Goal: Transaction & Acquisition: Purchase product/service

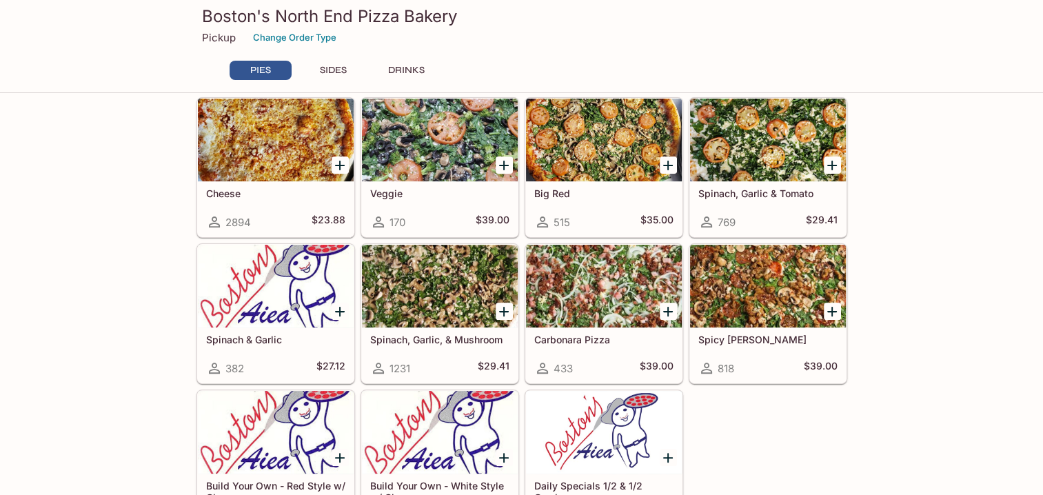
scroll to position [276, 0]
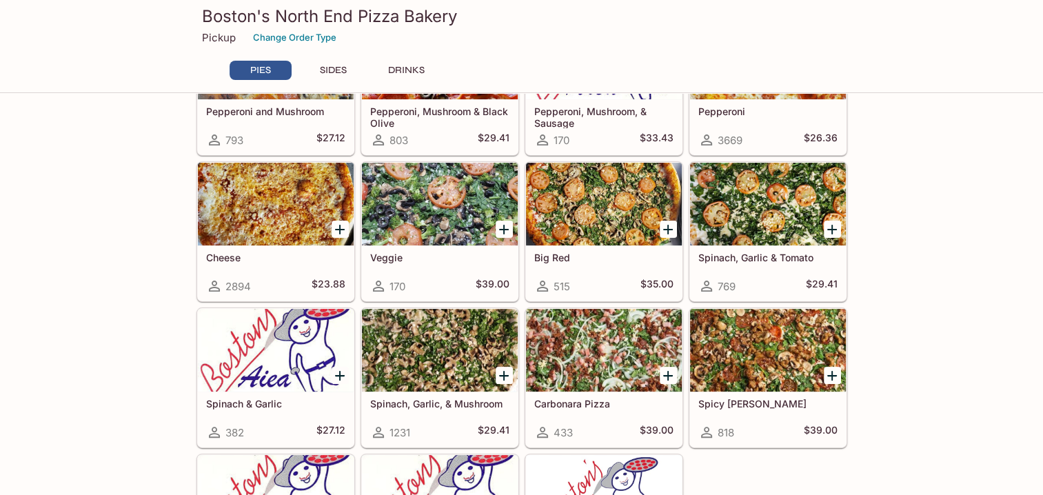
drag, startPoint x: 833, startPoint y: 227, endPoint x: 1024, endPoint y: 267, distance: 195.2
click at [833, 227] on icon "Add Spinach, Garlic & Tomato" at bounding box center [832, 230] width 10 height 10
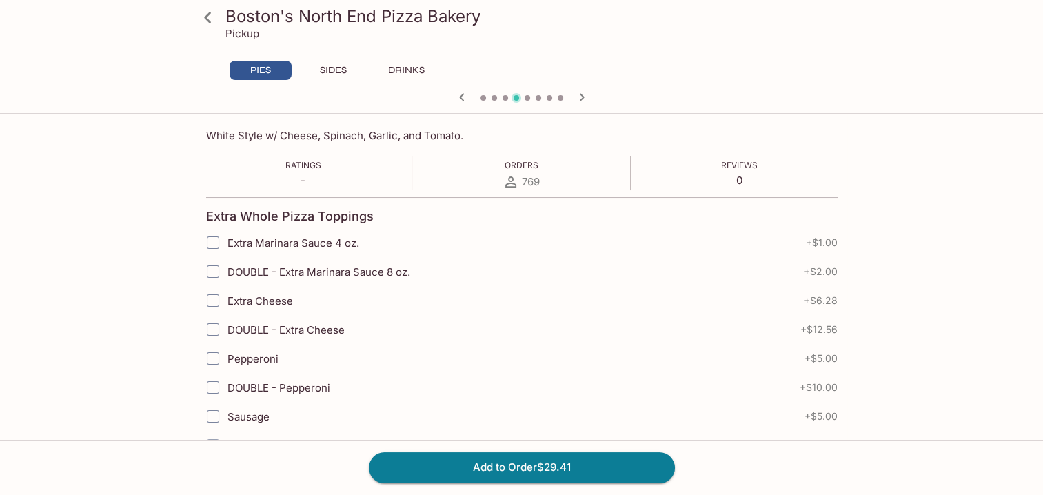
scroll to position [276, 0]
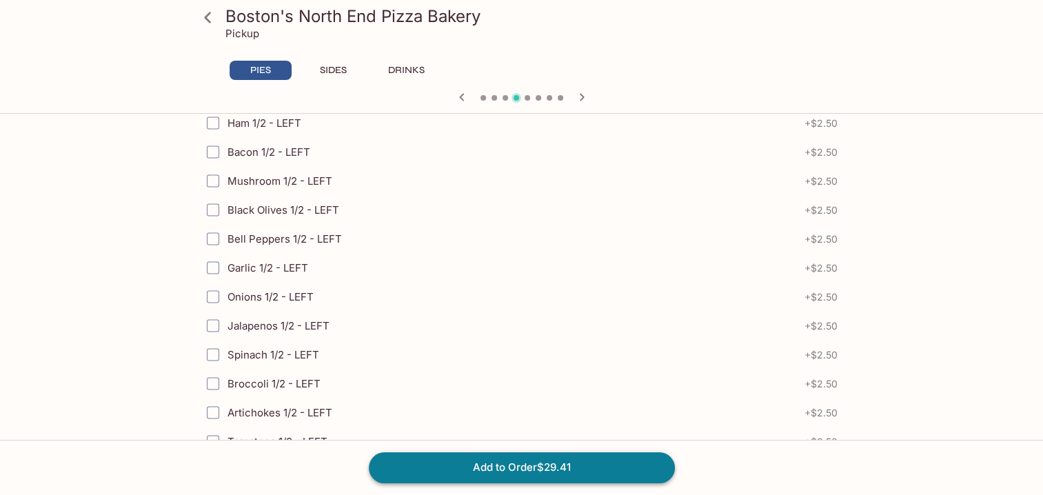
click at [516, 468] on button "Add to Order $29.41" at bounding box center [522, 467] width 306 height 30
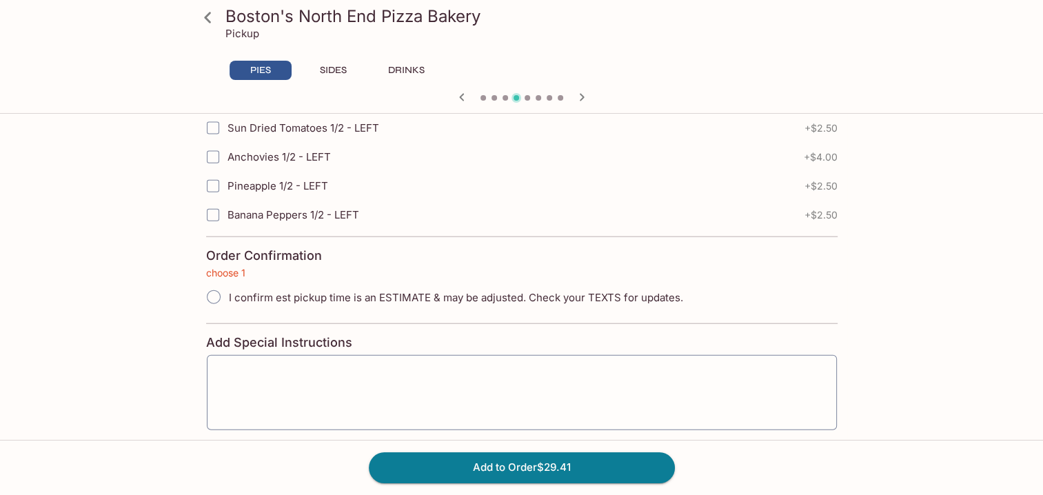
scroll to position [3127, 0]
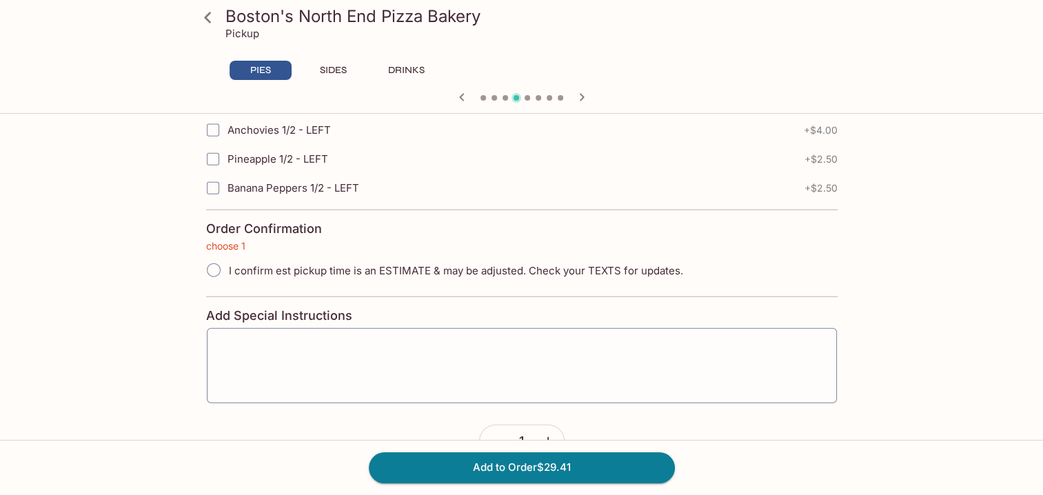
click at [303, 264] on span "I confirm est pickup time is an ESTIMATE & may be adjusted. Check your TEXTS fo…" at bounding box center [456, 270] width 454 height 13
click at [228, 256] on input "I confirm est pickup time is an ESTIMATE & may be adjusted. Check your TEXTS fo…" at bounding box center [213, 270] width 29 height 29
radio input "true"
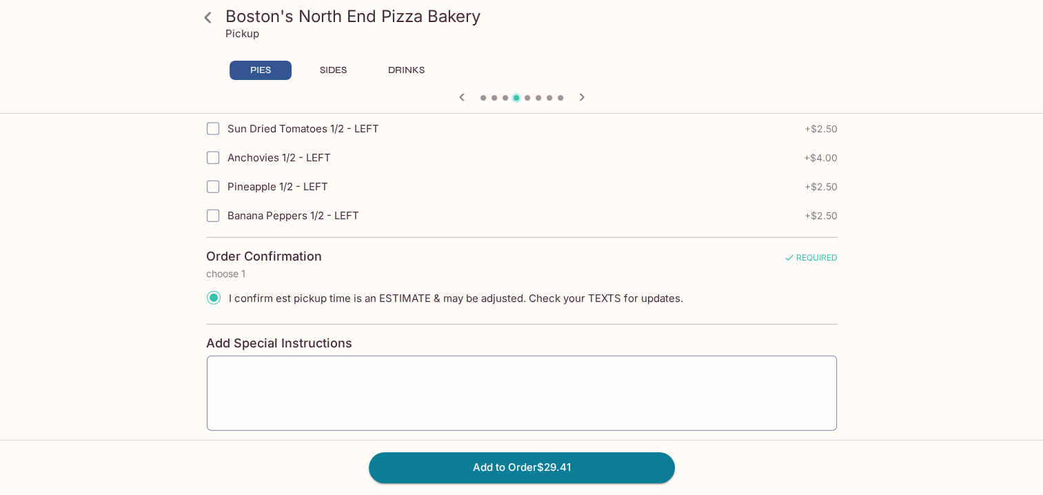
scroll to position [3137, 0]
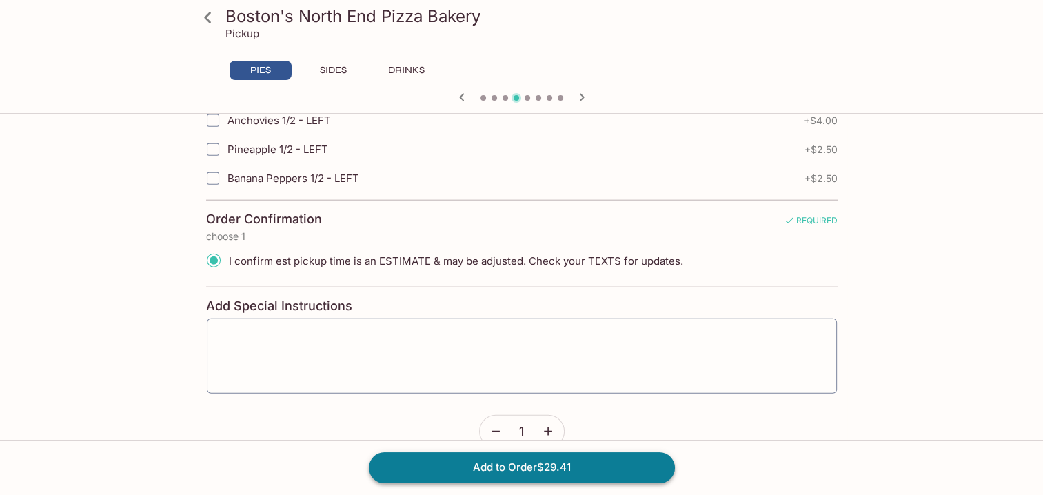
click at [502, 472] on button "Add to Order $29.41" at bounding box center [522, 467] width 306 height 30
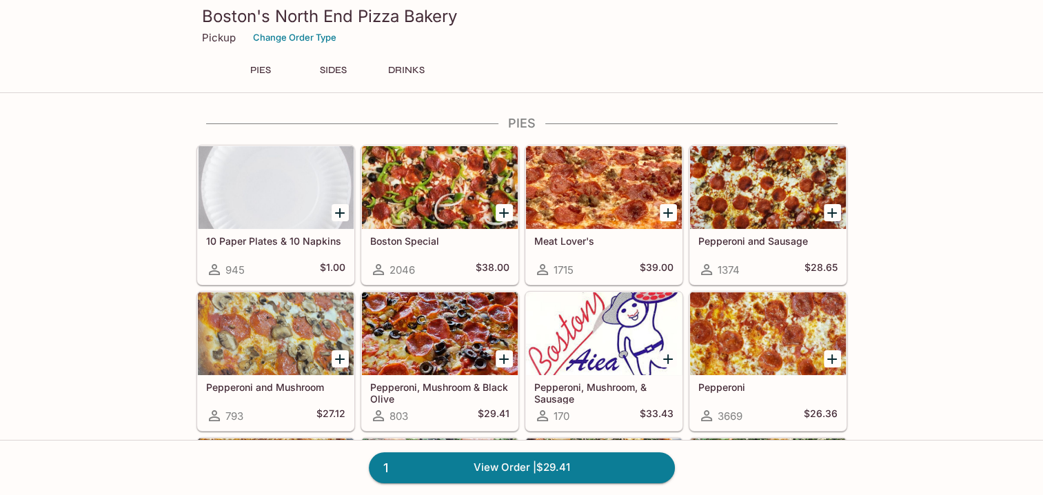
click at [667, 212] on icon "Add Meat Lover's" at bounding box center [668, 213] width 17 height 17
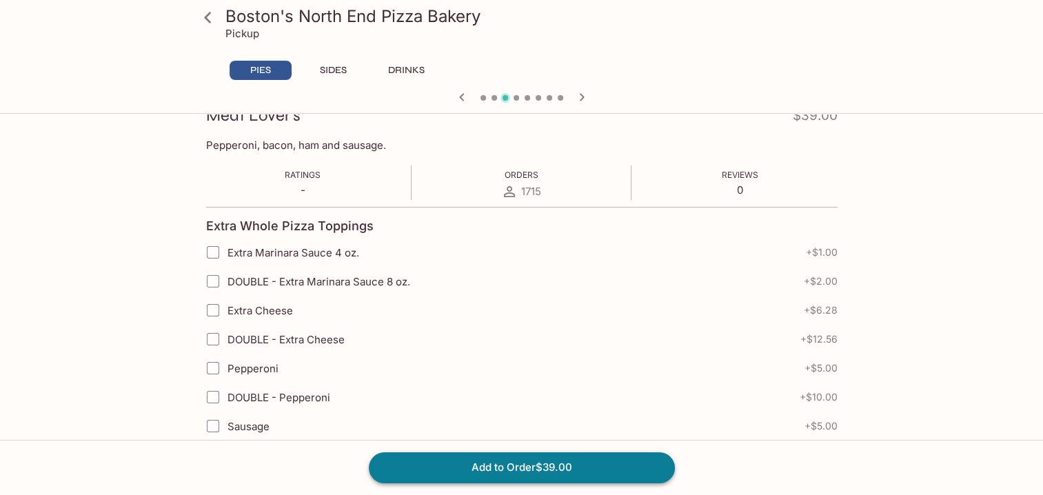
click at [474, 469] on button "Add to Order $39.00" at bounding box center [522, 467] width 306 height 30
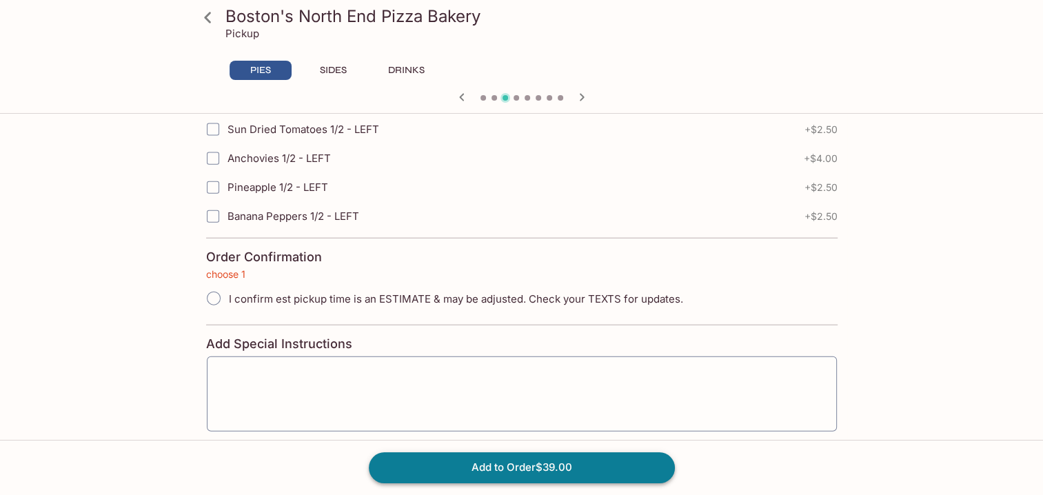
scroll to position [3127, 0]
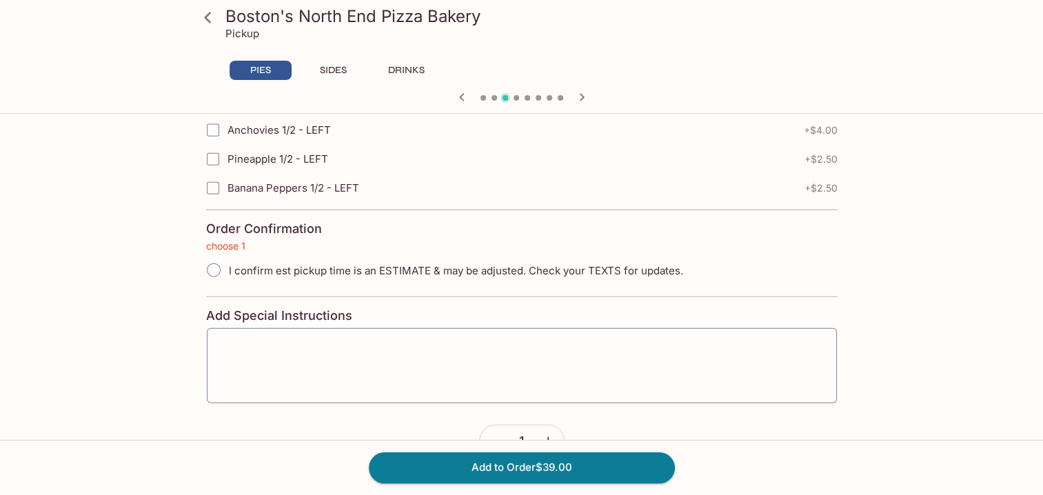
click at [259, 264] on span "I confirm est pickup time is an ESTIMATE & may be adjusted. Check your TEXTS fo…" at bounding box center [456, 270] width 454 height 13
click at [228, 256] on input "I confirm est pickup time is an ESTIMATE & may be adjusted. Check your TEXTS fo…" at bounding box center [213, 270] width 29 height 29
radio input "true"
click at [401, 448] on div "Add to Order $39.00" at bounding box center [521, 467] width 1043 height 55
click at [477, 473] on button "Add to Order $39.00" at bounding box center [522, 467] width 306 height 30
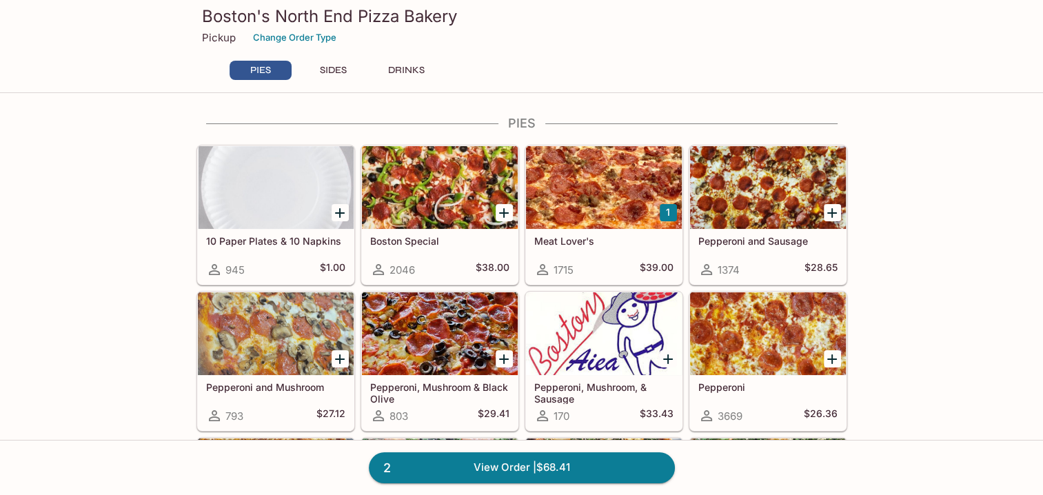
click at [504, 215] on icon "Add Boston Special" at bounding box center [504, 213] width 10 height 10
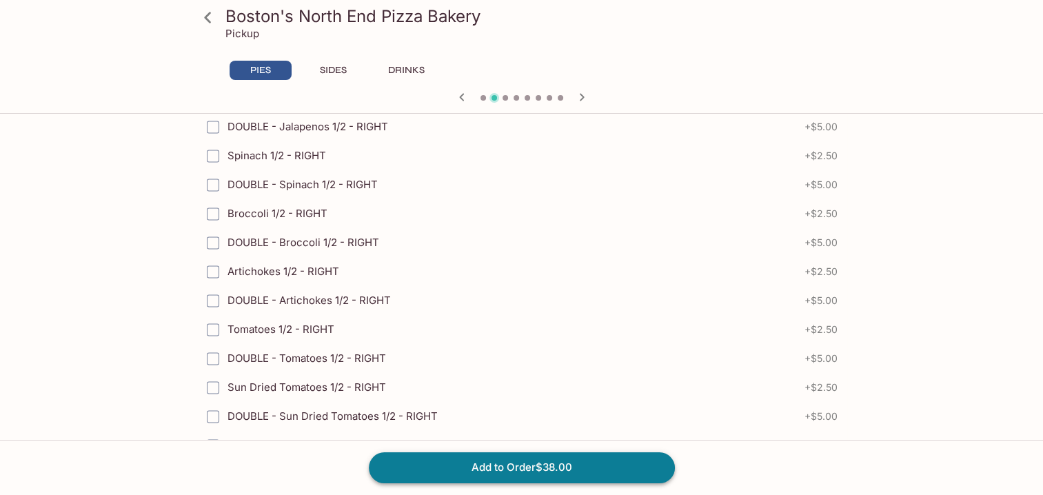
click at [470, 469] on button "Add to Order $38.00" at bounding box center [522, 467] width 306 height 30
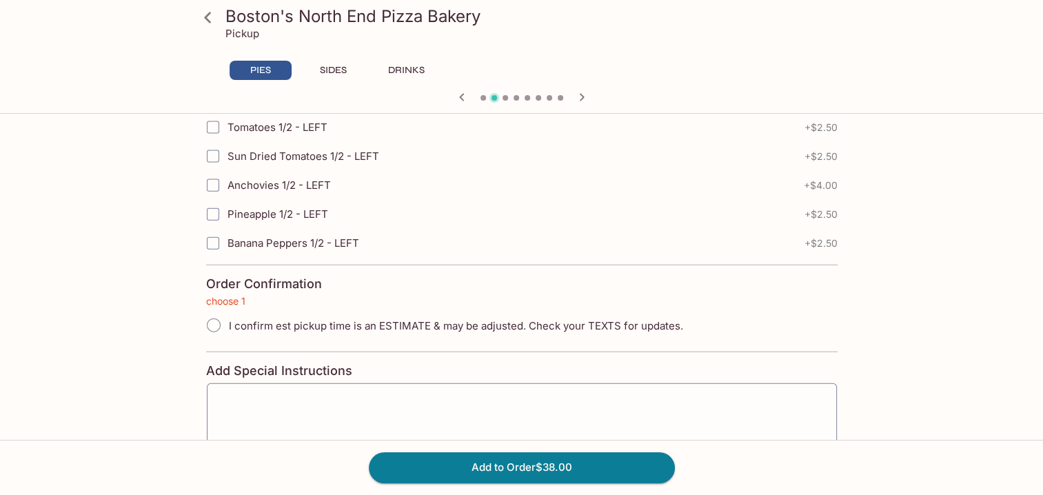
scroll to position [3127, 0]
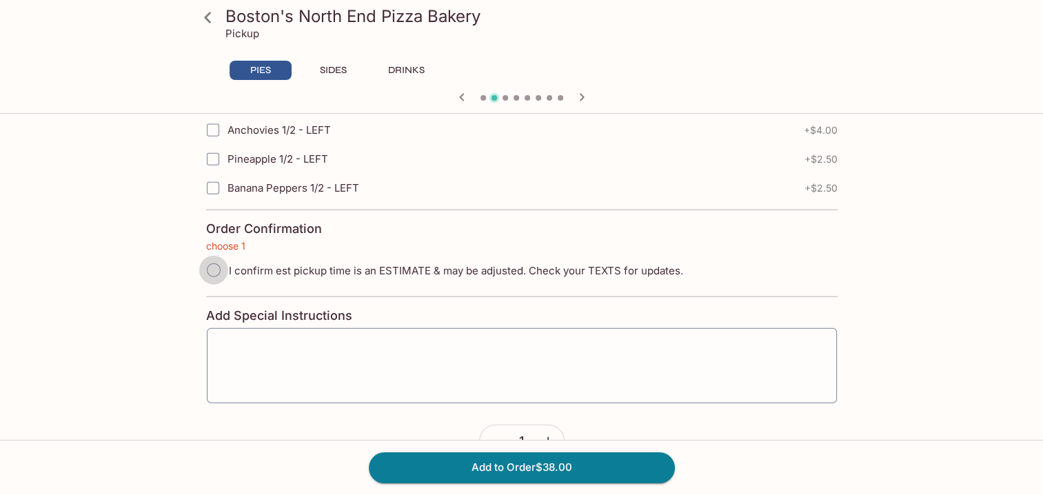
click at [213, 256] on input "I confirm est pickup time is an ESTIMATE & may be adjusted. Check your TEXTS fo…" at bounding box center [213, 270] width 29 height 29
radio input "true"
click at [485, 468] on button "Add to Order $38.00" at bounding box center [522, 467] width 306 height 30
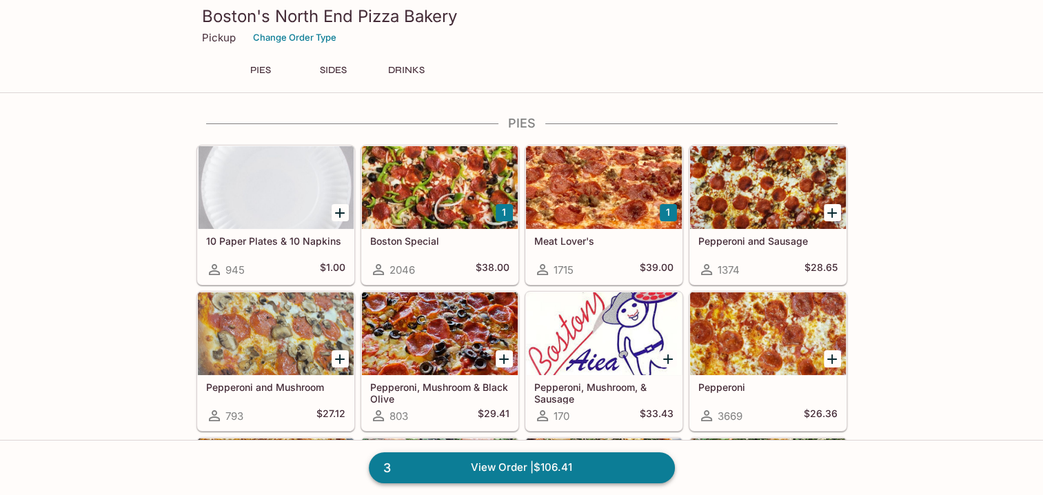
click at [561, 468] on link "3 View Order | $106.41" at bounding box center [522, 467] width 306 height 30
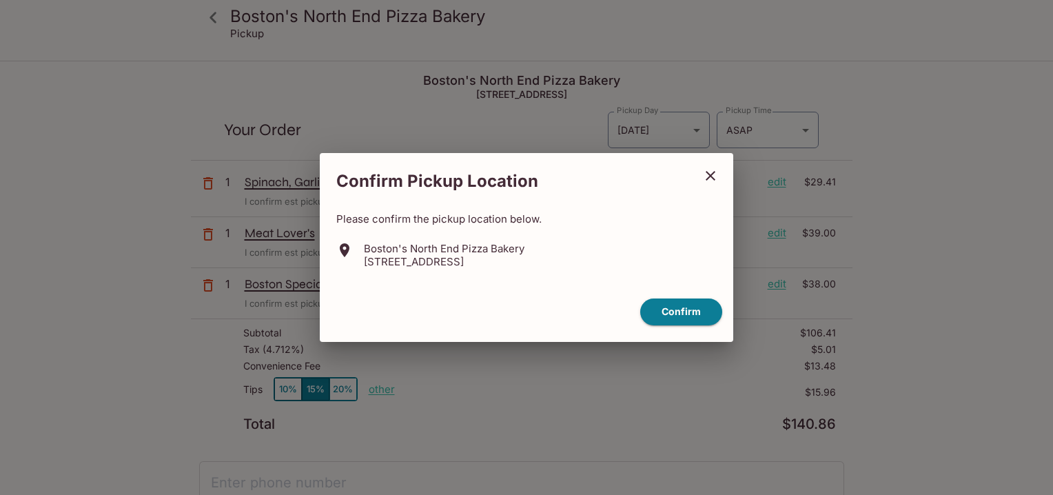
click at [712, 178] on icon "close" at bounding box center [711, 176] width 10 height 10
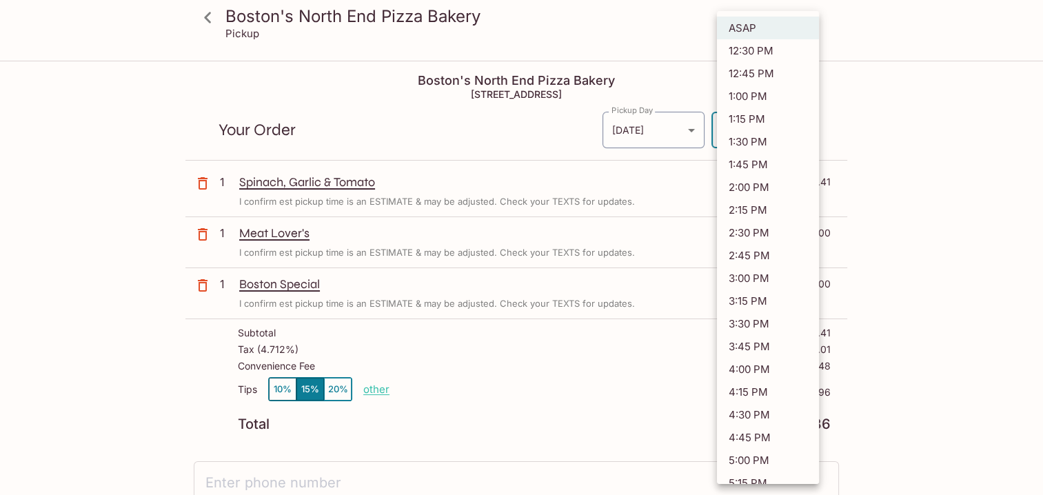
click at [761, 130] on body "Boston's North End Pizza Bakery Pickup Boston's North End Pizza Bakery [STREET_…" at bounding box center [521, 309] width 1043 height 495
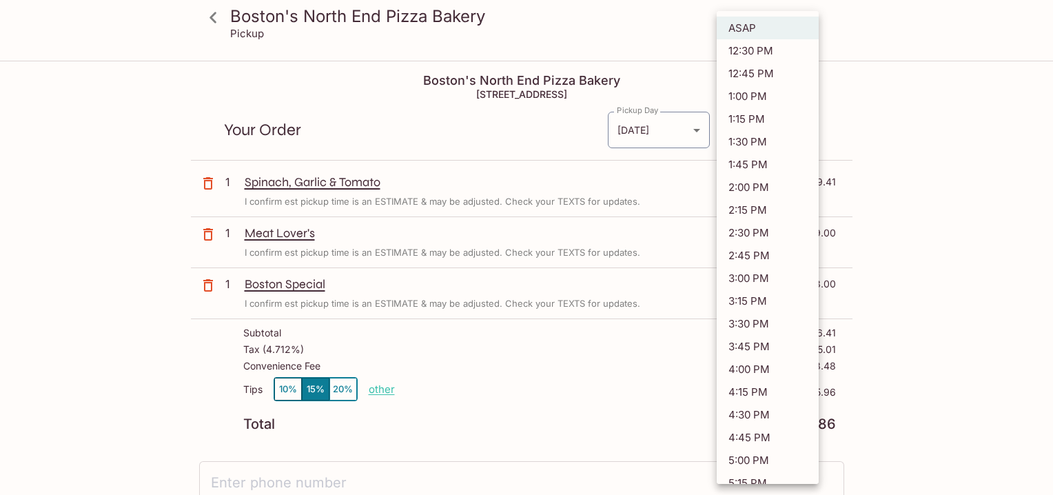
click at [750, 226] on li "2:30 PM" at bounding box center [768, 232] width 102 height 23
type input "[DATE]T00:30:34.000000Z"
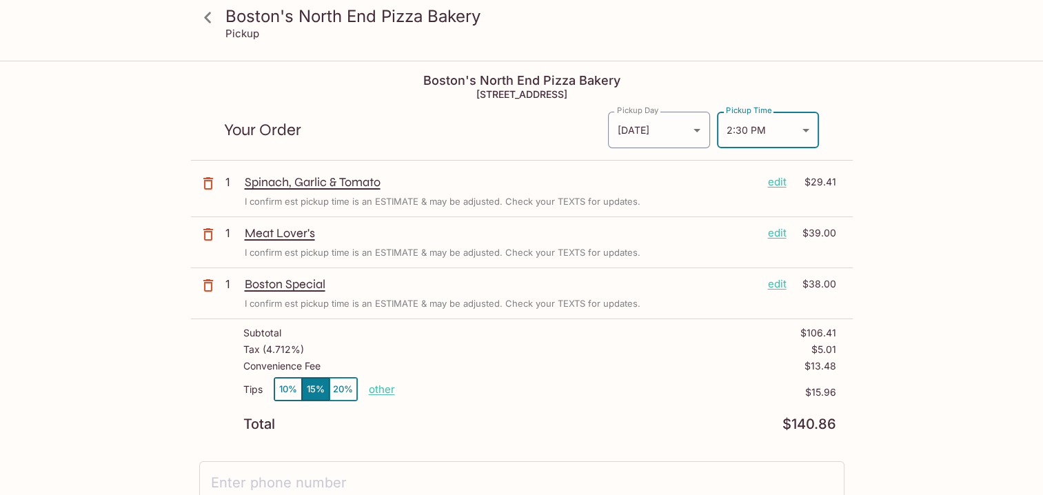
click at [936, 234] on div "Boston's North End Pizza Bakery Pickup Boston's North End Pizza Bakery [STREET_…" at bounding box center [522, 410] width 882 height 696
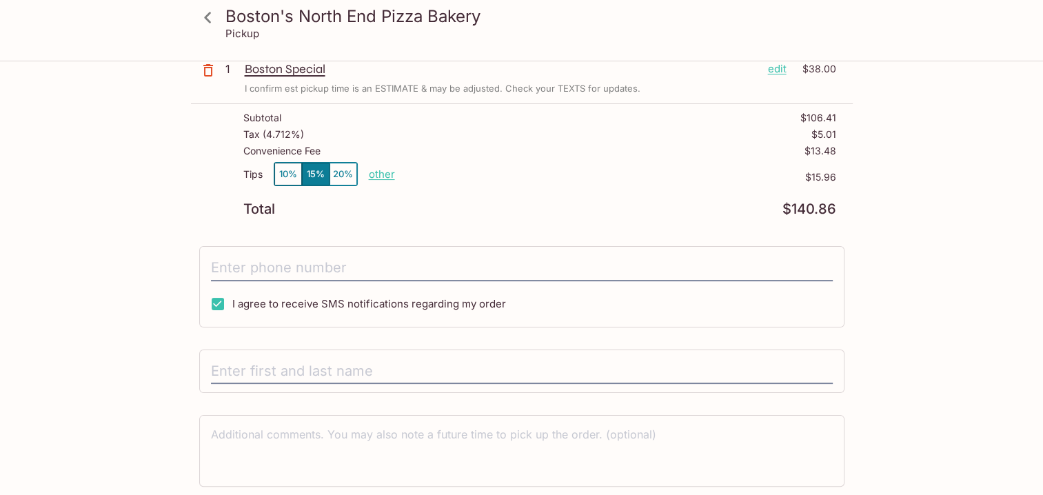
scroll to position [191, 0]
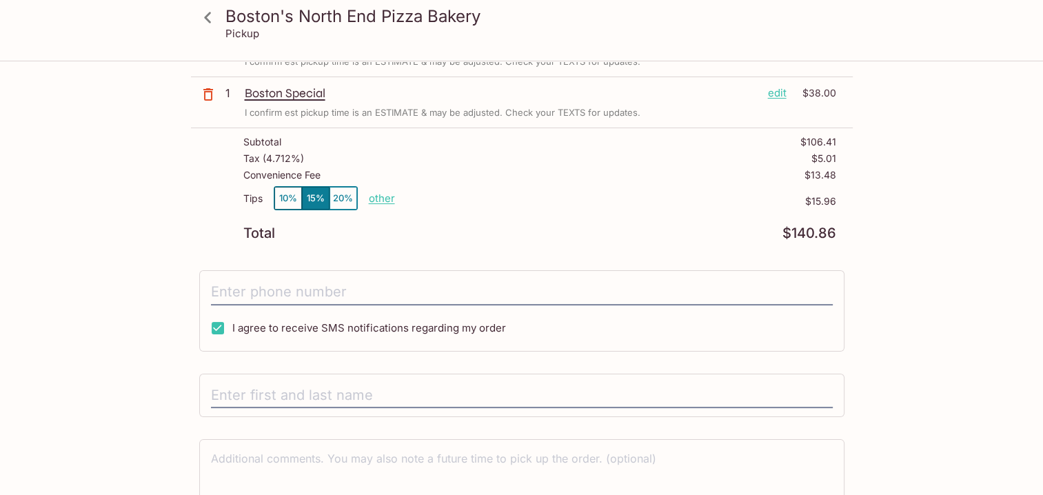
click at [501, 245] on div "Subtotal $106.41 Tax ( 4.712% ) $5.01 Convenience Fee $13.48 Tips 10% 15% 20% o…" at bounding box center [522, 188] width 662 height 120
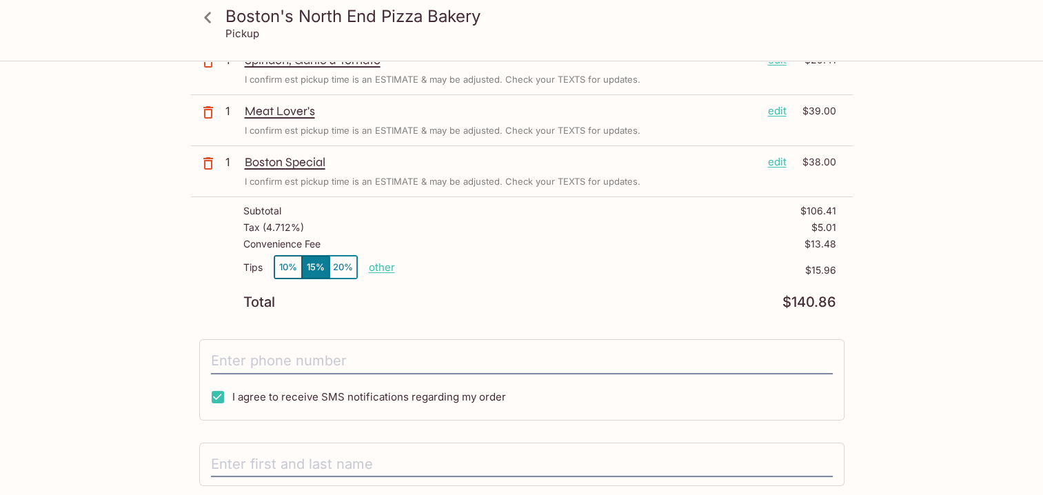
click at [926, 328] on div "Boston's North End Pizza Bakery Pickup Boston's North End Pizza Bakery [STREET_…" at bounding box center [522, 288] width 882 height 696
click at [375, 267] on p "other" at bounding box center [382, 267] width 26 height 13
drag, startPoint x: 458, startPoint y: 262, endPoint x: 518, endPoint y: 265, distance: 59.3
click at [518, 265] on div "Tips 10% 15% 20% Done 15.96 $15.96" at bounding box center [539, 275] width 593 height 41
type input "0.00"
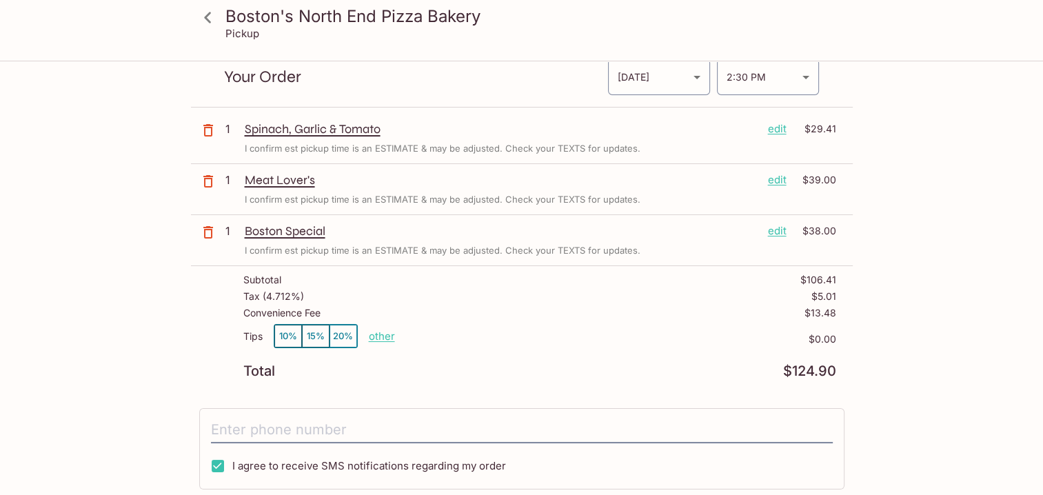
click at [518, 266] on div "Subtotal $106.41 Tax ( 4.712% ) $5.01 Convenience Fee $13.48 Tips 10% 15% 20% o…" at bounding box center [522, 326] width 662 height 120
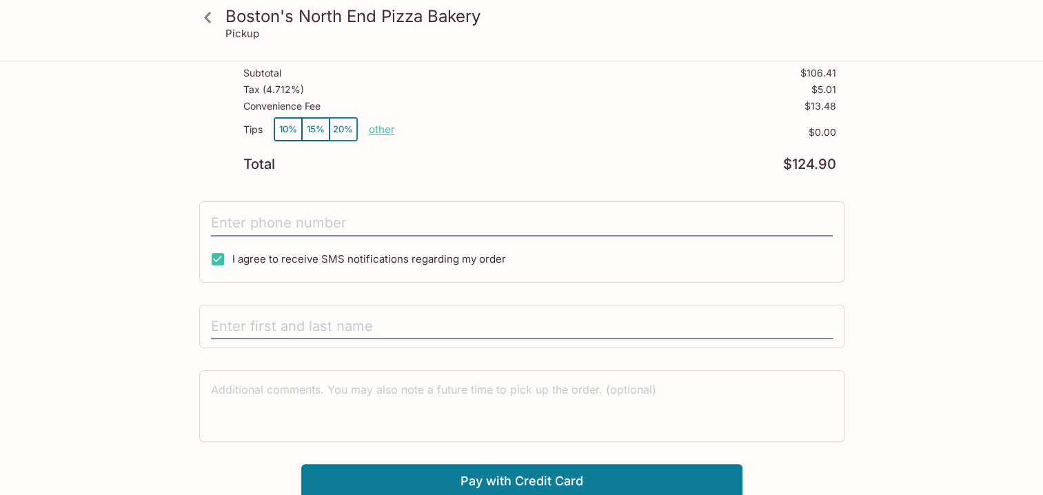
scroll to position [0, 0]
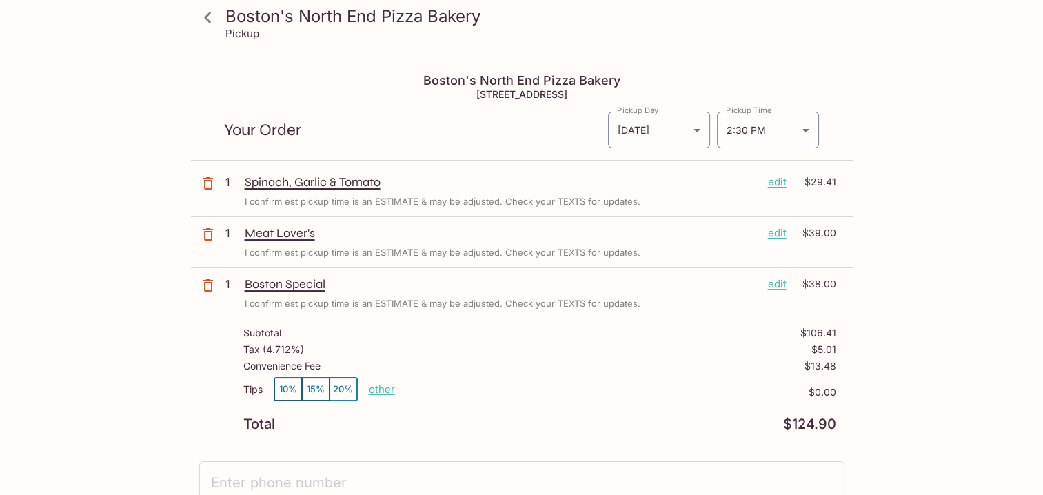
click at [336, 74] on h4 "Boston's North End Pizza Bakery" at bounding box center [522, 80] width 662 height 15
